Goal: Task Accomplishment & Management: Complete application form

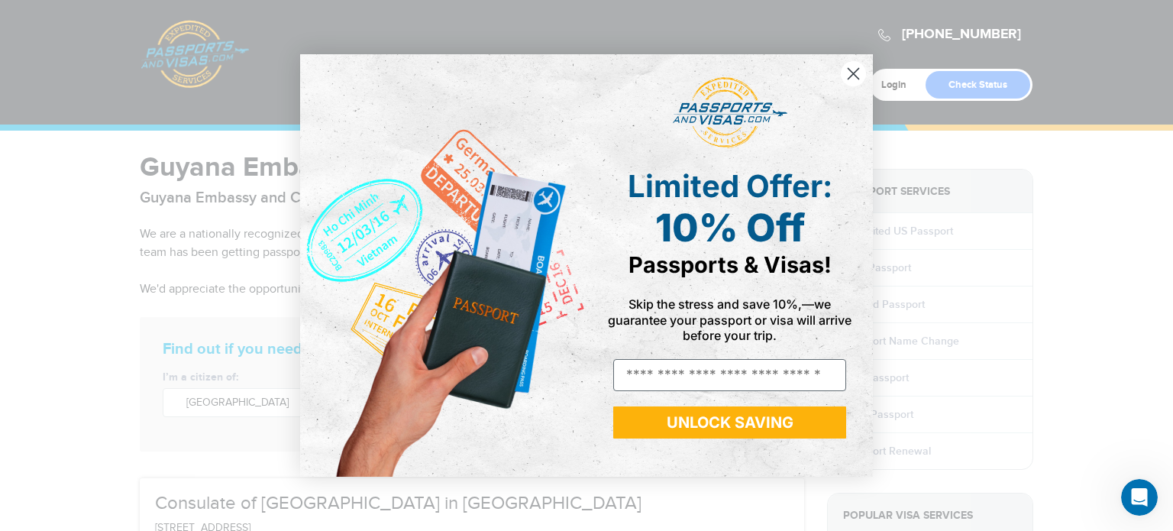
click at [846, 71] on circle "Close dialog" at bounding box center [852, 73] width 25 height 25
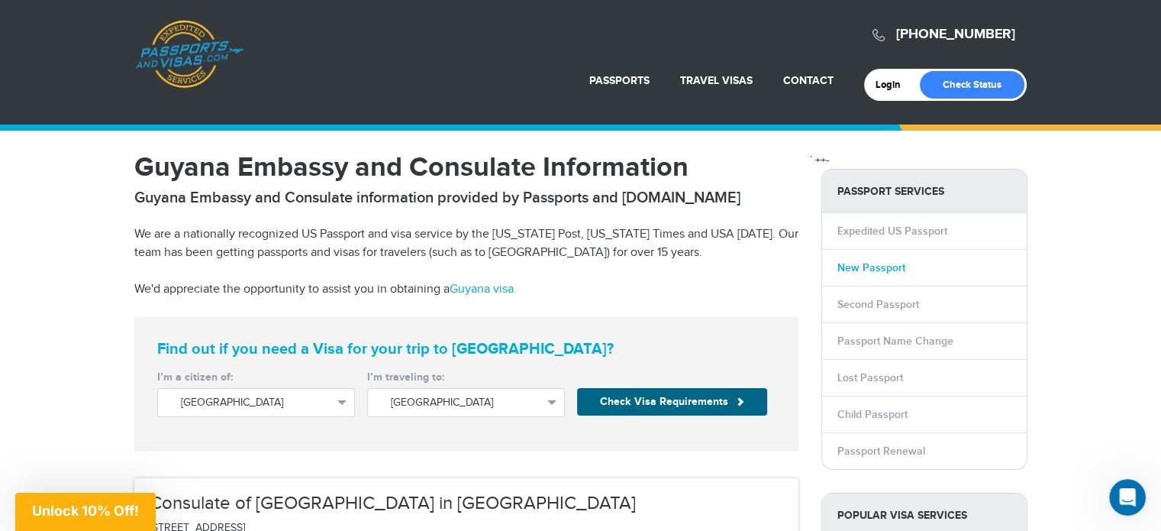
click at [885, 267] on link "New Passport" at bounding box center [871, 267] width 68 height 13
